Goal: Task Accomplishment & Management: Manage account settings

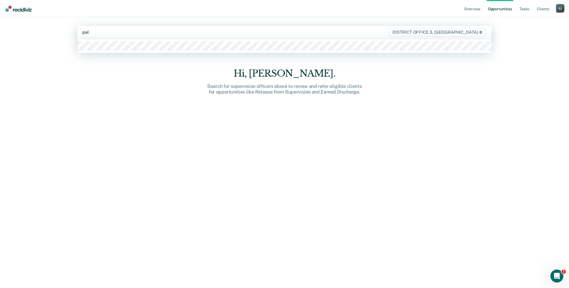
type input "palm"
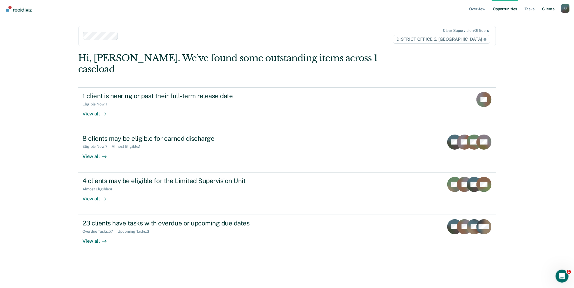
click at [547, 9] on link "Client s" at bounding box center [548, 8] width 15 height 17
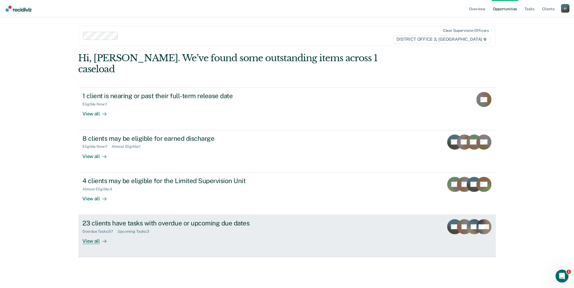
click at [101, 239] on div at bounding box center [103, 242] width 6 height 6
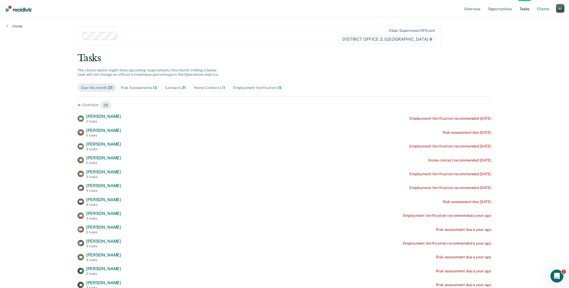
click at [208, 87] on div "Home Contacts 11" at bounding box center [209, 88] width 31 height 5
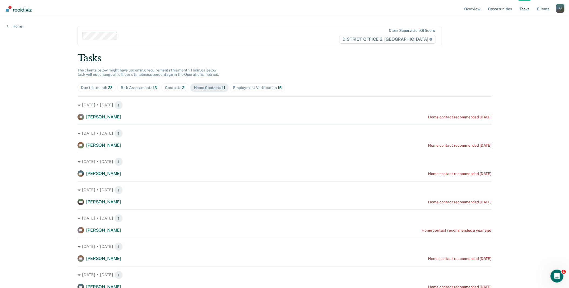
click at [175, 86] on div "Contacts 21" at bounding box center [175, 88] width 21 height 5
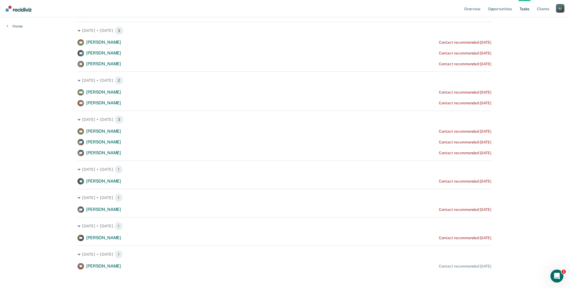
scroll to position [333, 0]
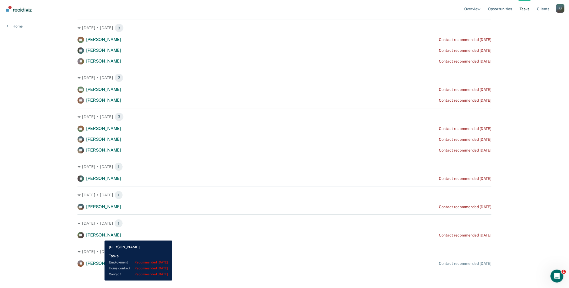
click at [100, 237] on span "[PERSON_NAME]" at bounding box center [103, 235] width 35 height 5
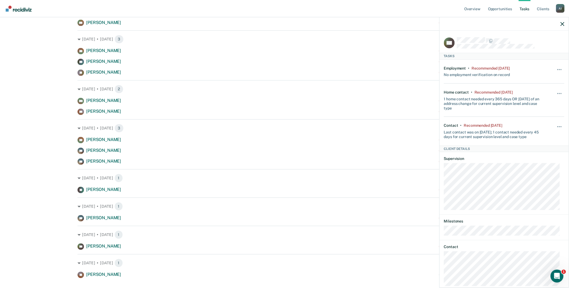
scroll to position [0, 0]
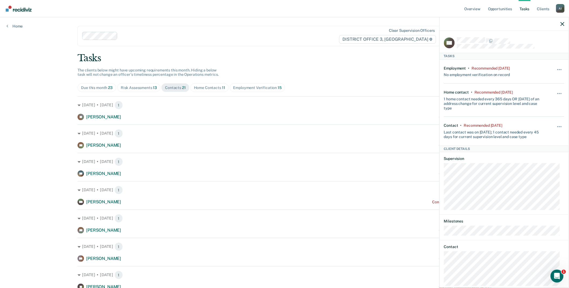
click at [555, 125] on div "Hide from tasks list for... 7 days 30 days 90 days" at bounding box center [559, 131] width 9 height 16
click at [555, 125] on button "button" at bounding box center [559, 129] width 9 height 9
click at [534, 171] on button "90 days" at bounding box center [545, 170] width 39 height 9
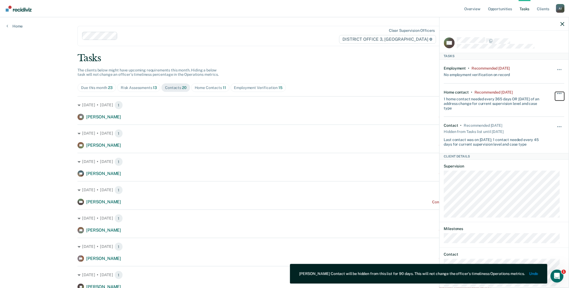
click at [557, 95] on button "button" at bounding box center [559, 96] width 9 height 9
click at [532, 135] on button "90 days" at bounding box center [545, 137] width 39 height 9
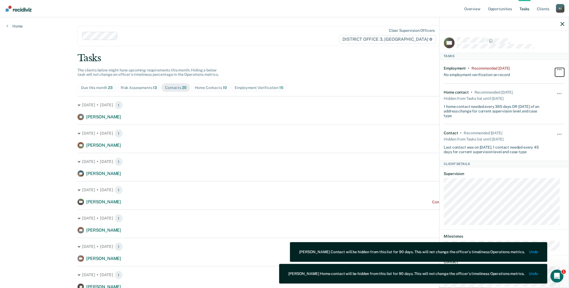
click at [555, 73] on button "button" at bounding box center [559, 72] width 9 height 9
click at [536, 111] on button "90 days" at bounding box center [545, 112] width 39 height 9
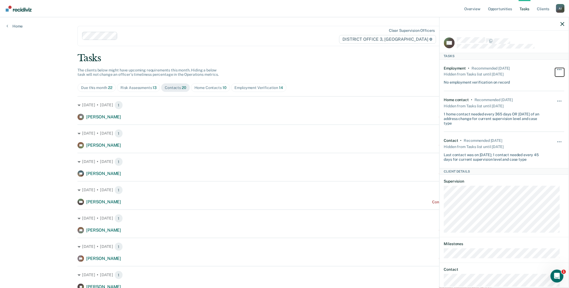
click at [558, 71] on button "button" at bounding box center [559, 72] width 9 height 9
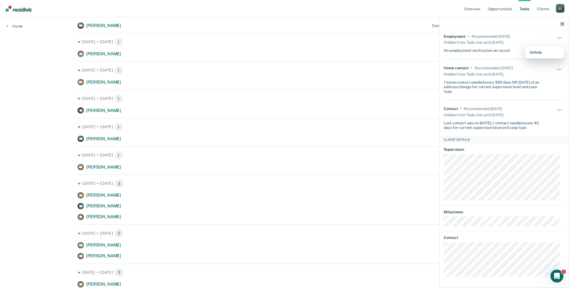
scroll to position [180, 0]
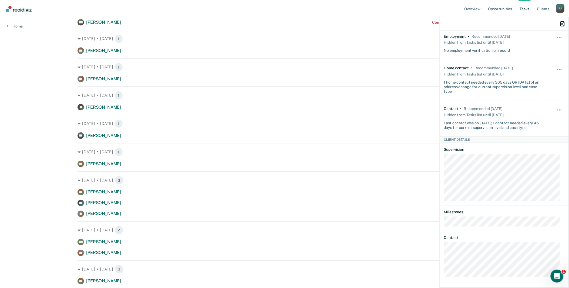
click at [563, 25] on icon "button" at bounding box center [563, 24] width 4 height 4
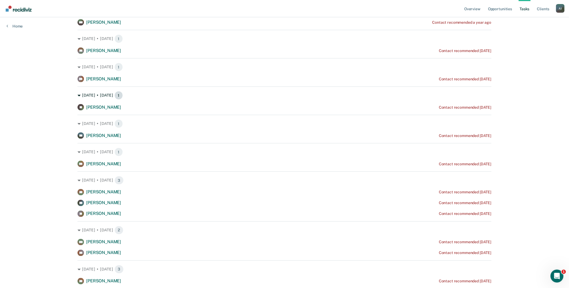
scroll to position [0, 0]
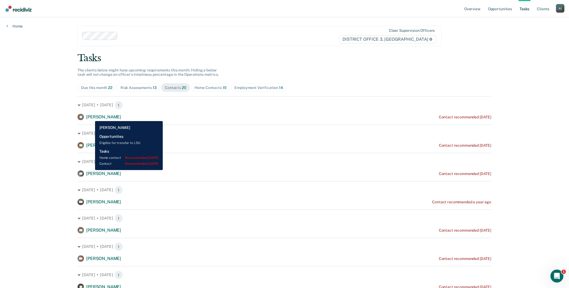
click at [91, 117] on span "[PERSON_NAME]" at bounding box center [103, 117] width 35 height 5
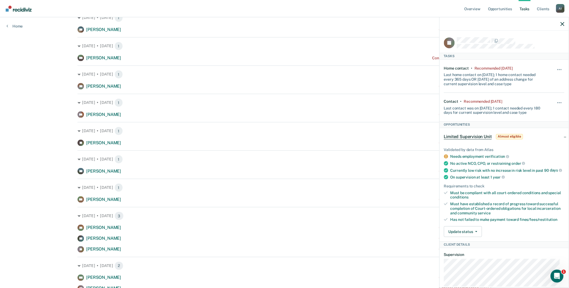
scroll to position [150, 0]
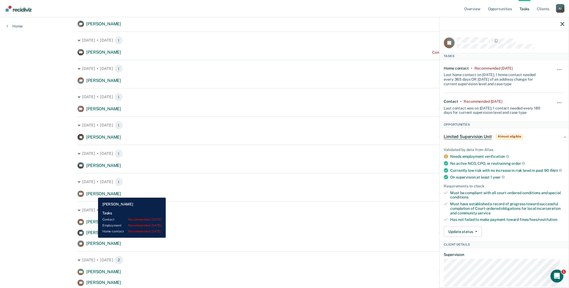
click at [94, 194] on span "[PERSON_NAME]" at bounding box center [103, 194] width 35 height 5
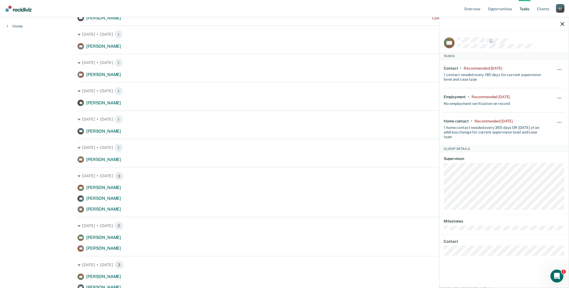
scroll to position [154, 0]
